Goal: Task Accomplishment & Management: Manage account settings

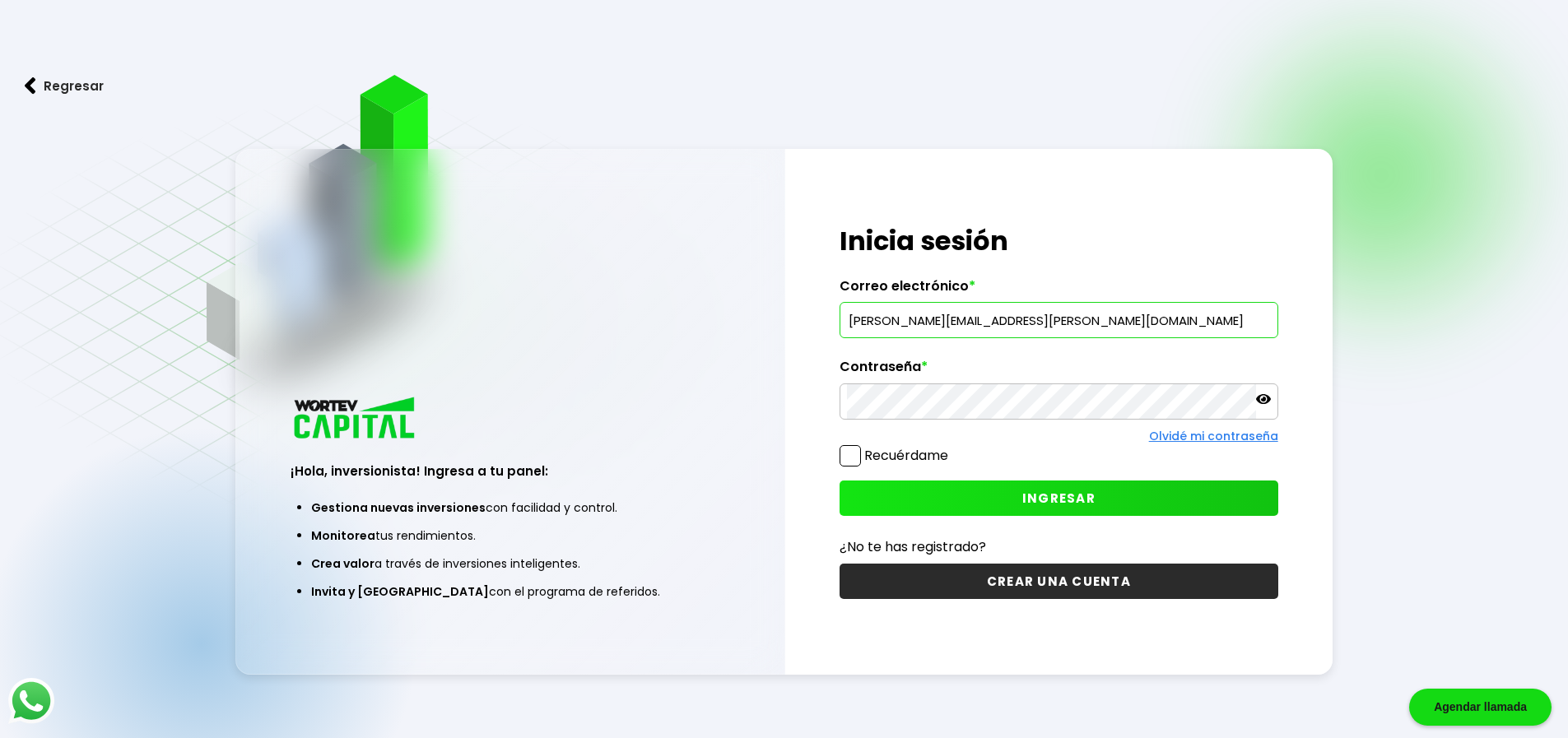
type input "[PERSON_NAME][EMAIL_ADDRESS][PERSON_NAME][DOMAIN_NAME]"
click at [1057, 499] on span "INGRESAR" at bounding box center [1059, 498] width 73 height 17
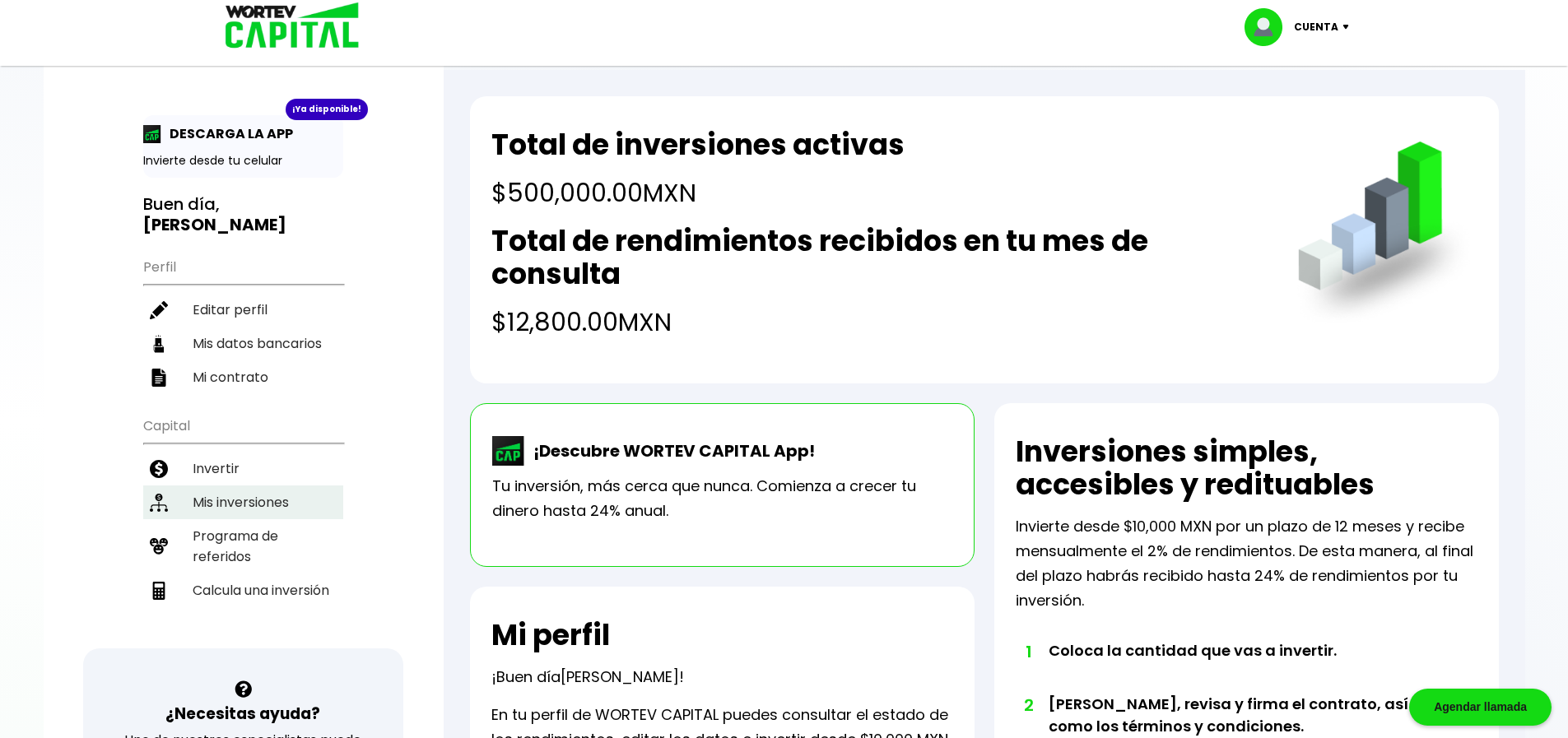
click at [250, 485] on li "Mis inversiones" at bounding box center [244, 501] width 200 height 33
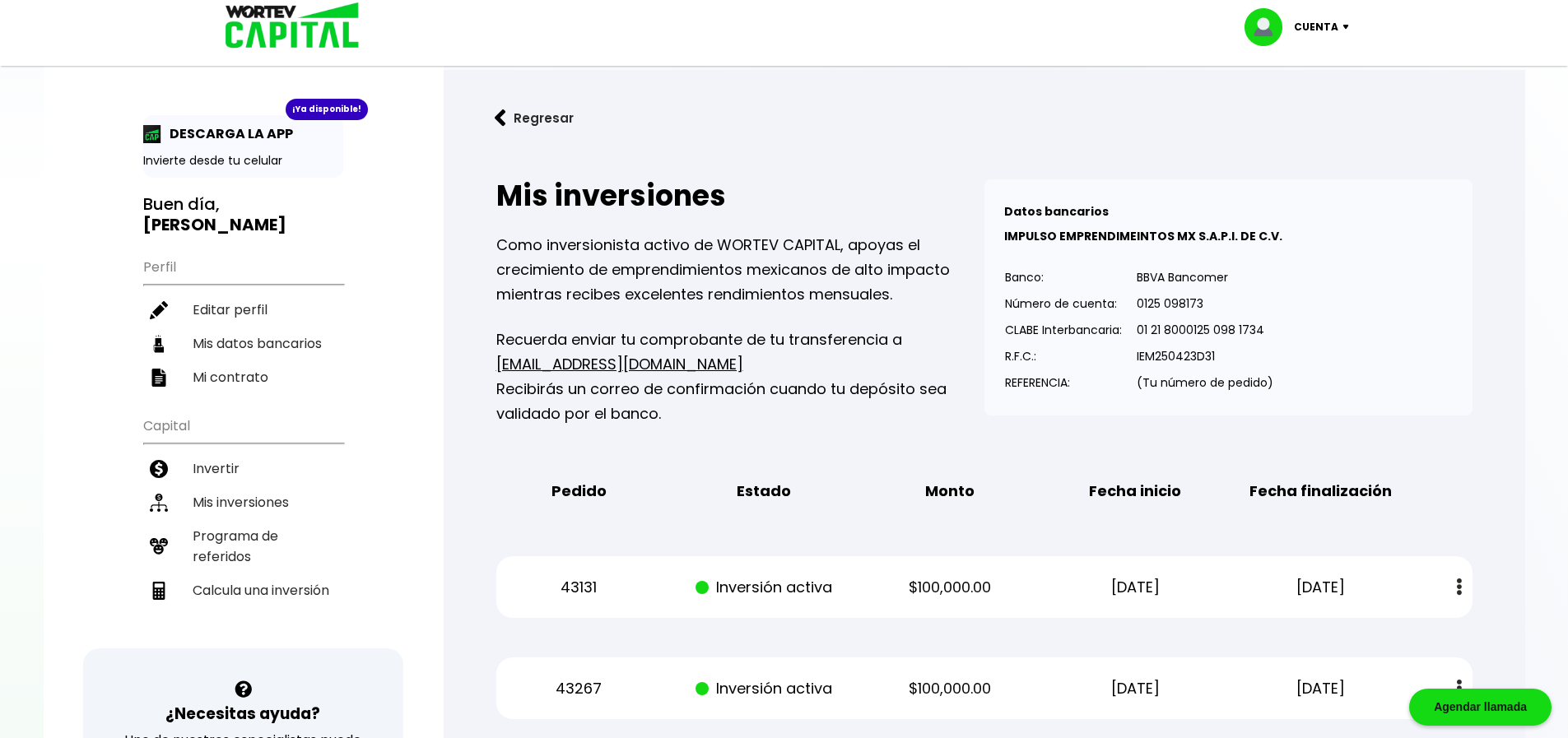
click at [1344, 27] on img at bounding box center [1349, 27] width 22 height 5
click at [1312, 108] on li "Cerrar sesión" at bounding box center [1299, 109] width 132 height 33
